Goal: Task Accomplishment & Management: Manage account settings

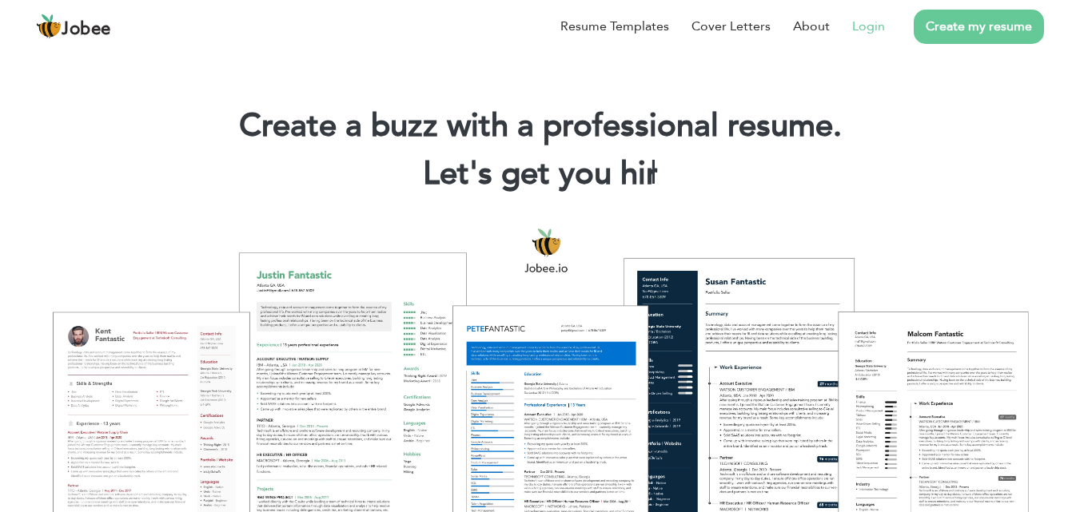
click at [865, 25] on link "Login" at bounding box center [868, 26] width 33 height 19
